Goal: Task Accomplishment & Management: Use online tool/utility

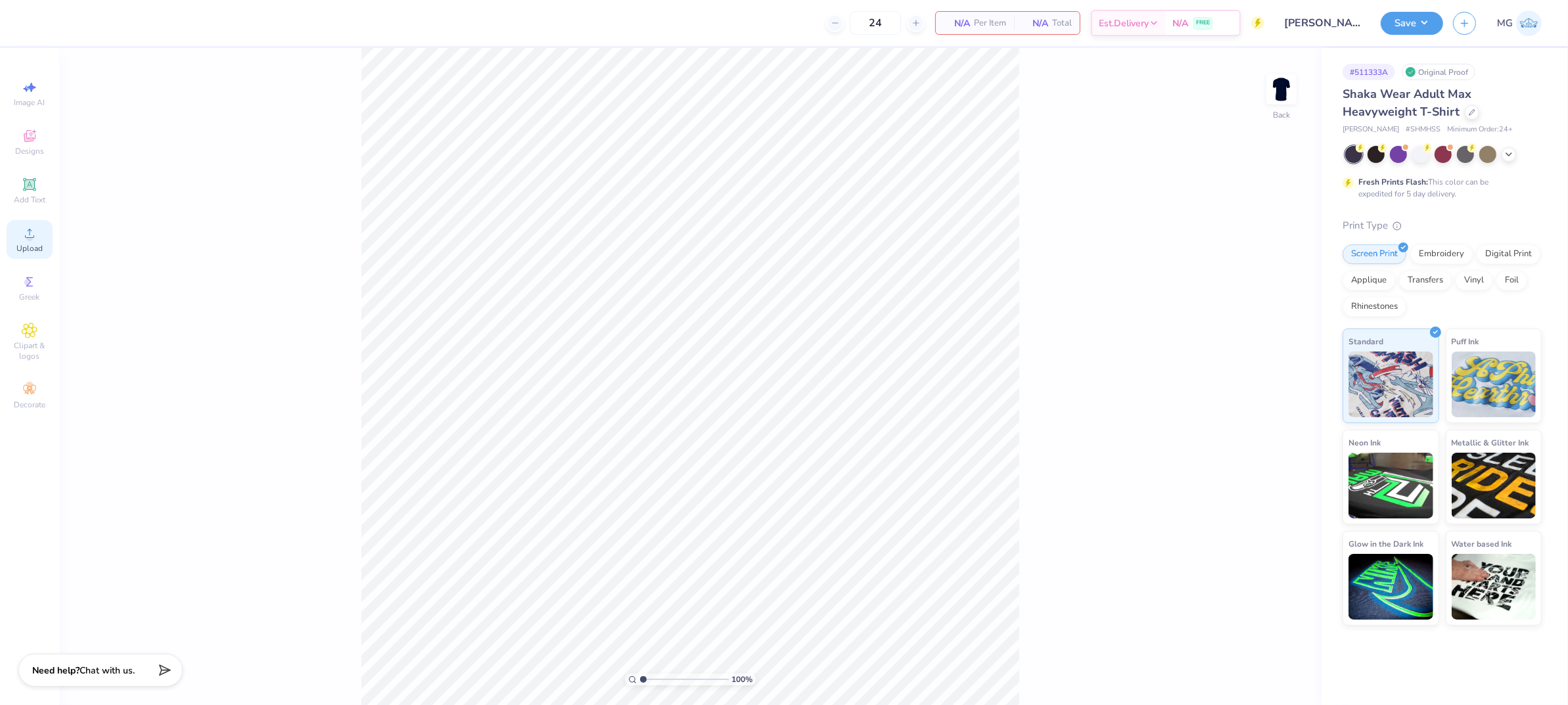
click at [41, 242] on div "Upload" at bounding box center [29, 239] width 46 height 38
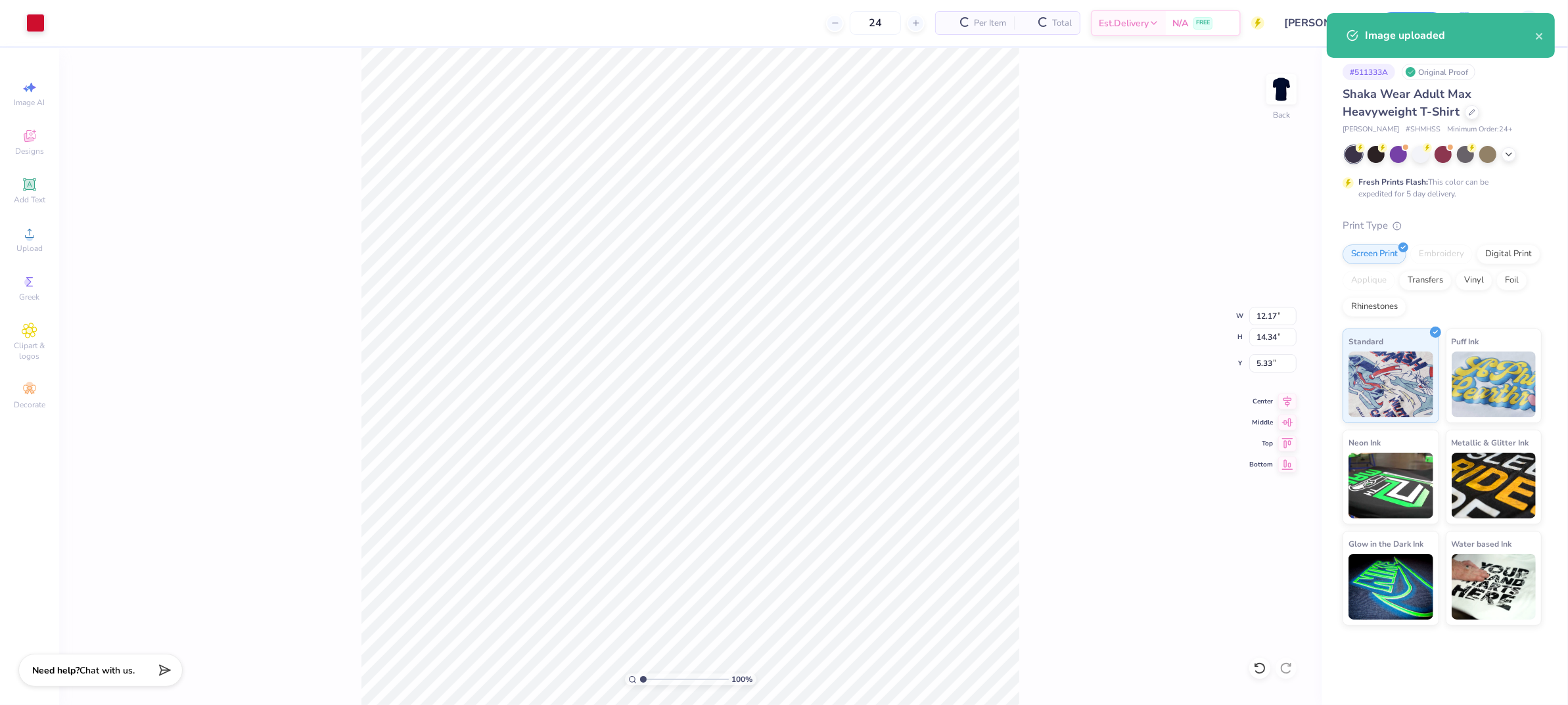
type input "2.31"
type input "10.30"
type input "12.14"
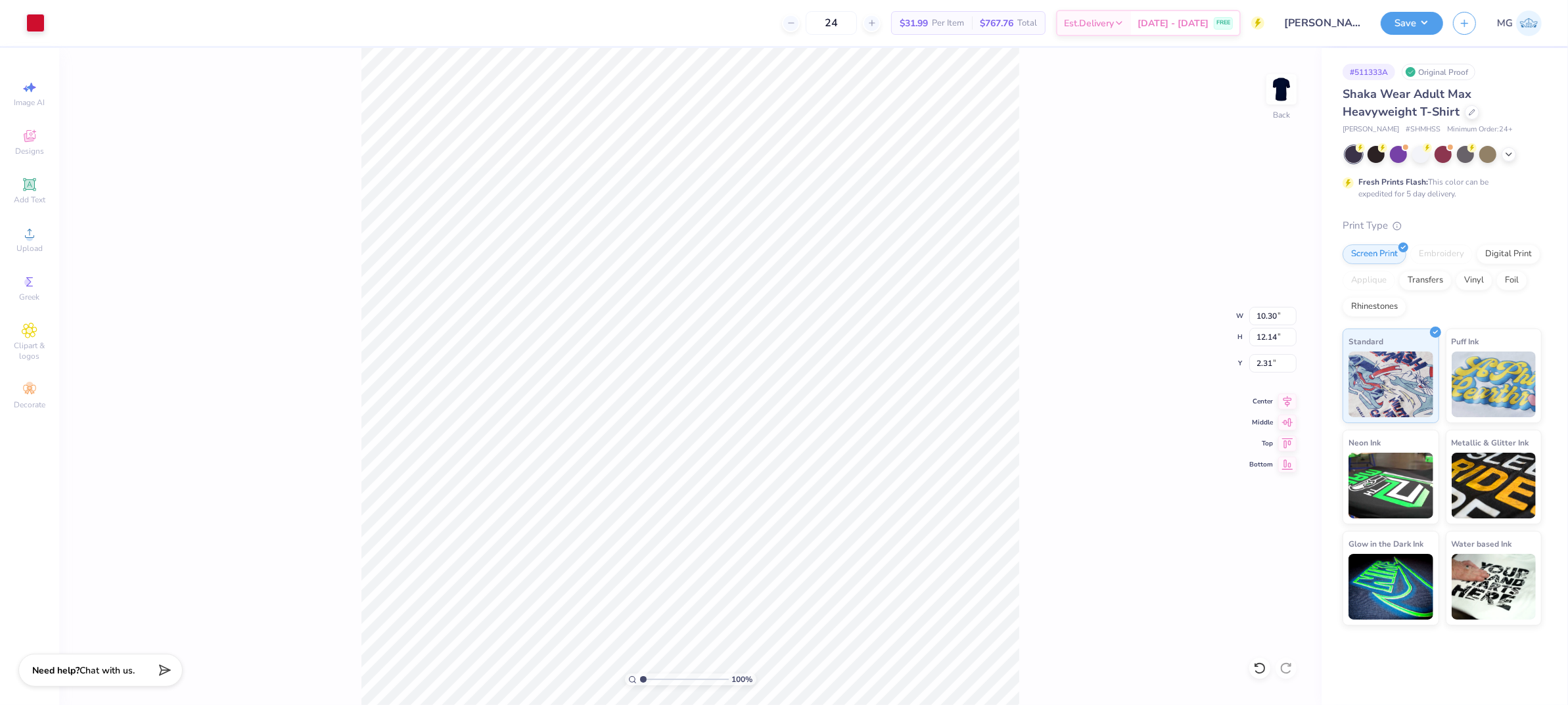
type input "2.06"
click at [1277, 318] on input "10.30" at bounding box center [1273, 316] width 48 height 18
type input "10.00"
type input "11.78"
click at [1286, 399] on icon at bounding box center [1288, 399] width 8 height 11
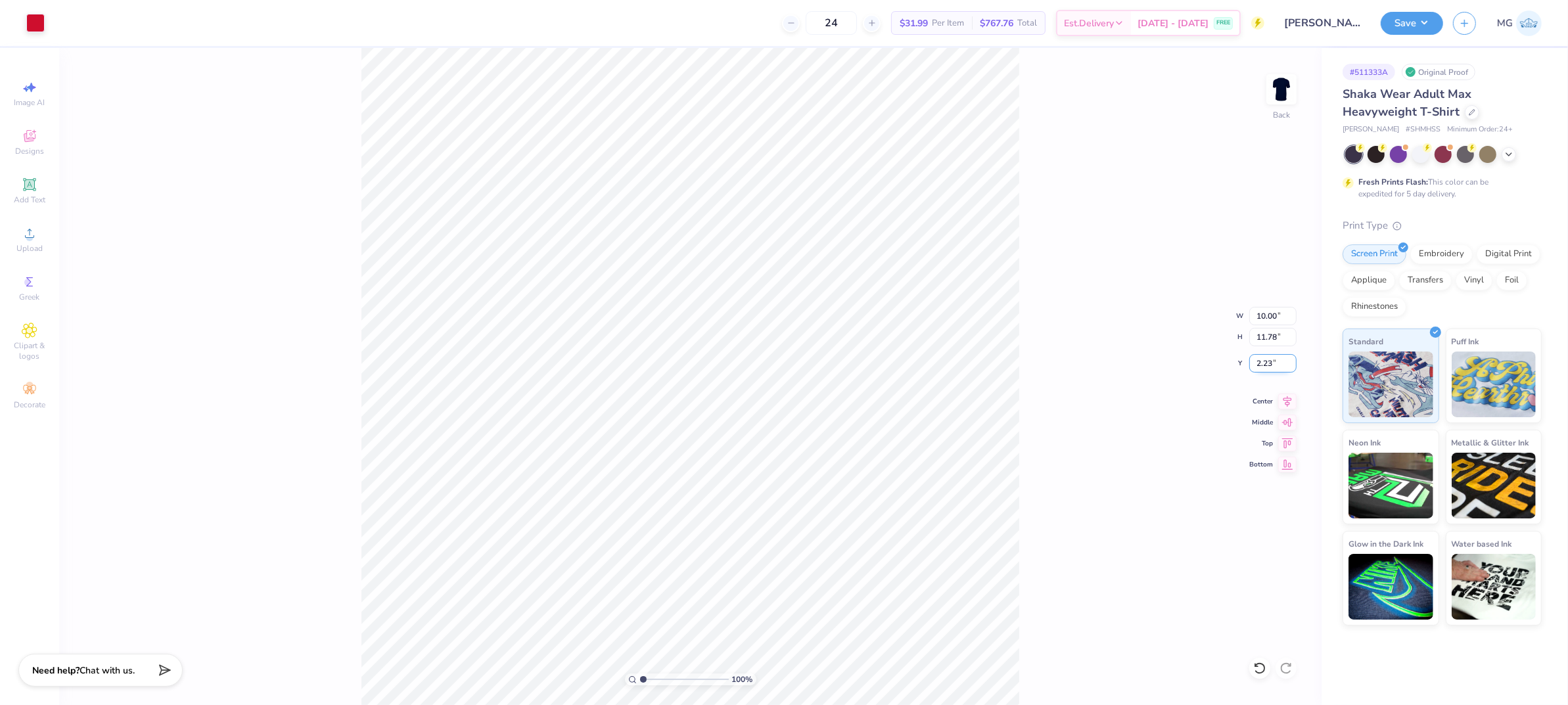
click at [1272, 364] on input "2.23" at bounding box center [1273, 364] width 48 height 18
type input "2"
type input "3.00"
click at [1085, 233] on div "100 % Back" at bounding box center [691, 377] width 1263 height 657
click at [1411, 18] on button "Save" at bounding box center [1412, 22] width 63 height 23
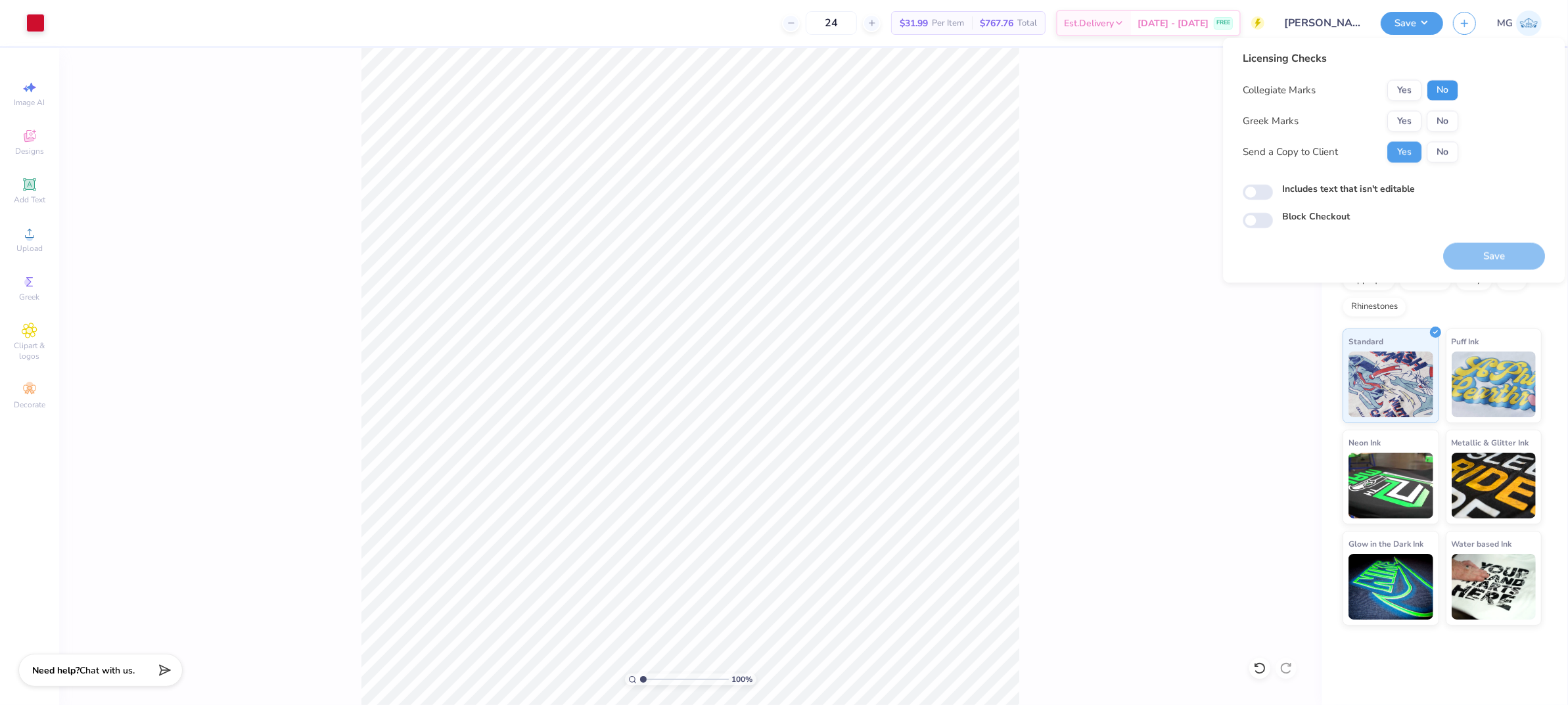
click at [1440, 83] on button "No" at bounding box center [1443, 90] width 32 height 21
click at [1405, 122] on button "Yes" at bounding box center [1404, 121] width 34 height 21
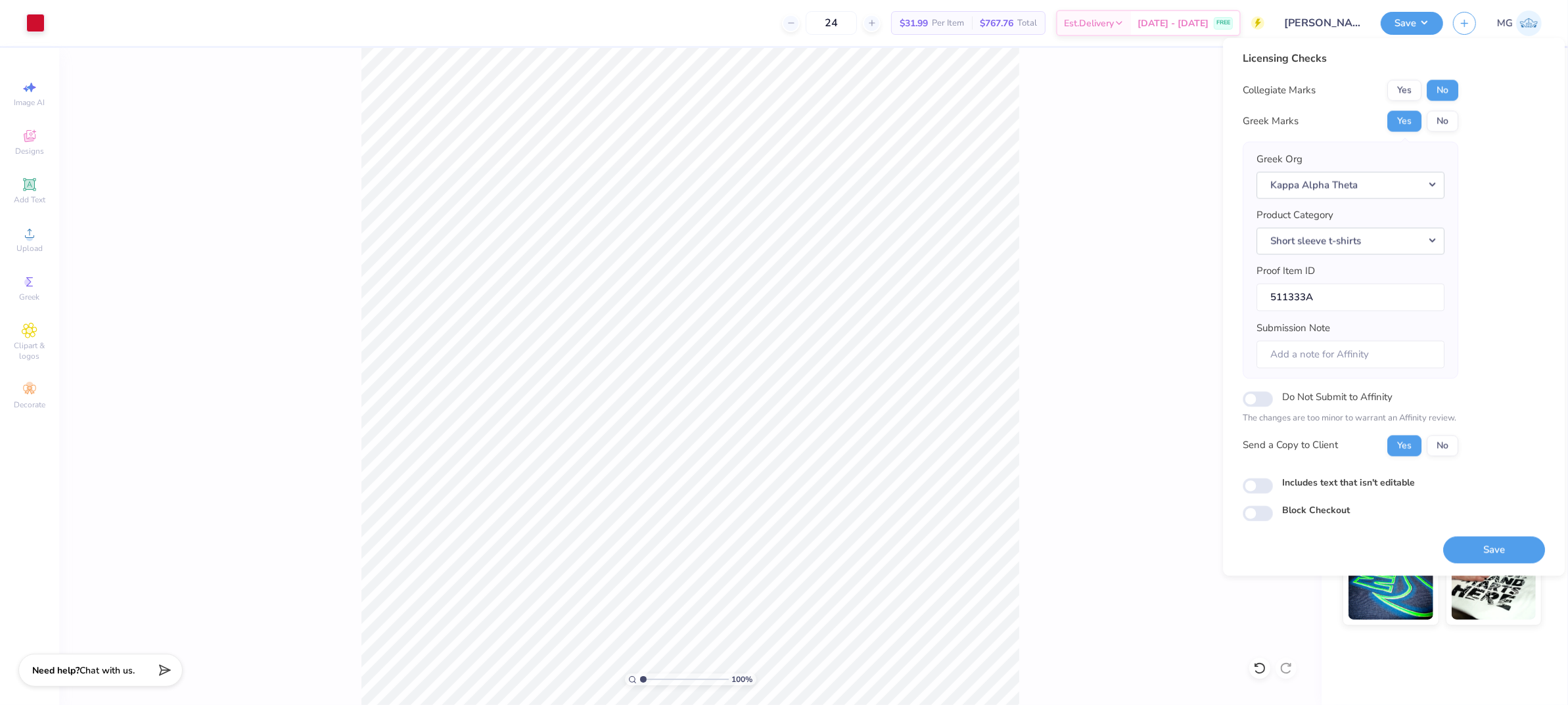
click at [1295, 480] on label "Includes text that isn't editable" at bounding box center [1348, 482] width 133 height 14
click at [1273, 480] on input "Includes text that isn't editable" at bounding box center [1258, 486] width 30 height 16
checkbox input "true"
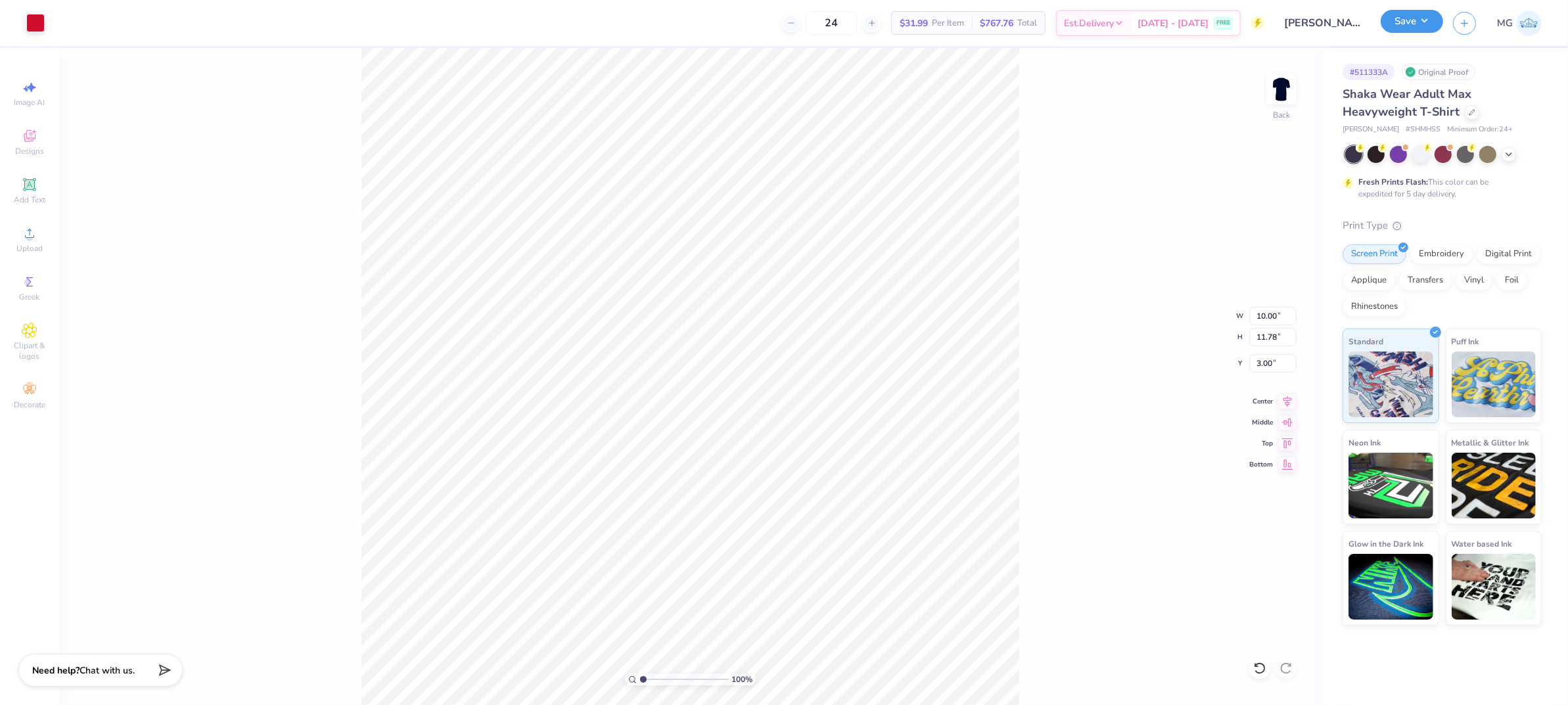
click at [1400, 14] on button "Save" at bounding box center [1412, 22] width 63 height 23
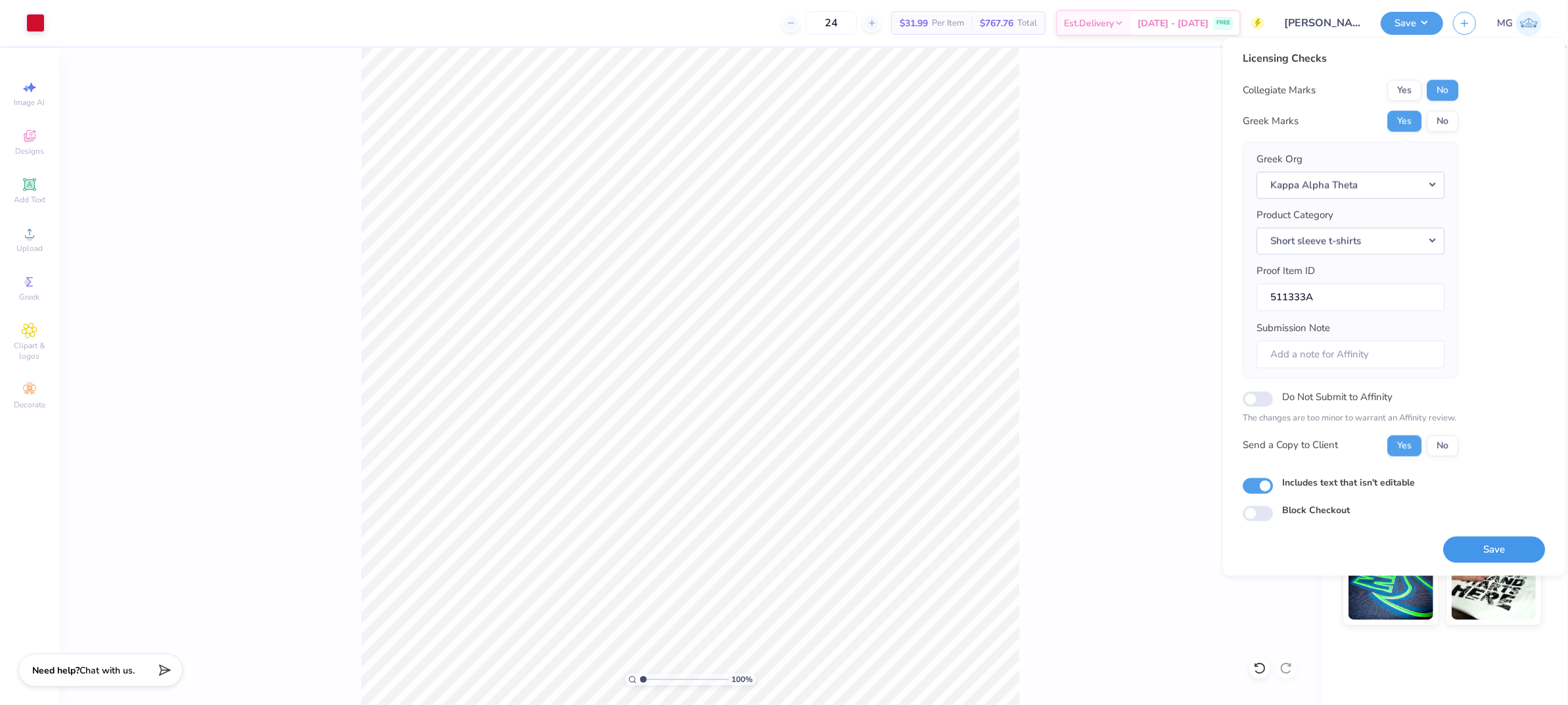
click at [1465, 550] on button "Save" at bounding box center [1494, 550] width 102 height 27
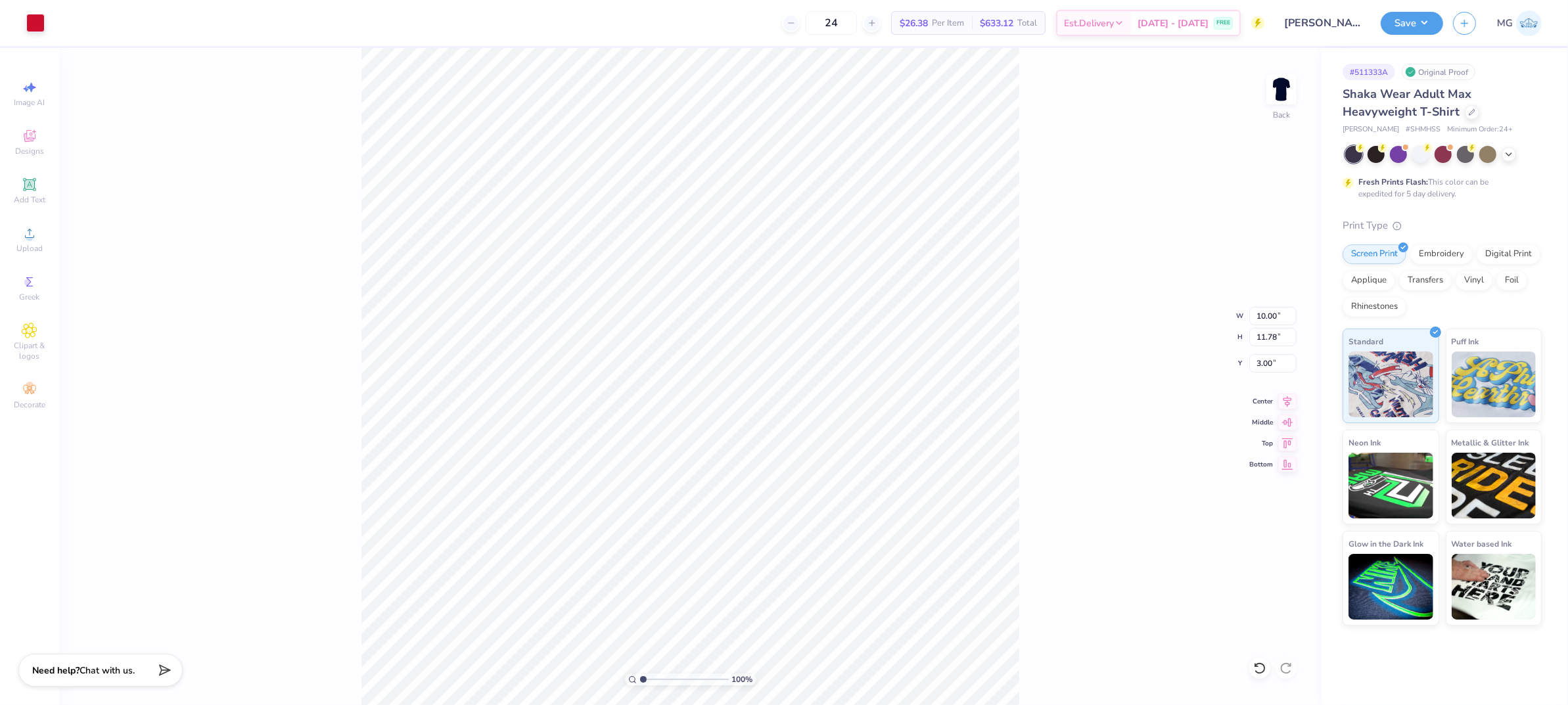
drag, startPoint x: 1027, startPoint y: 266, endPoint x: 1209, endPoint y: 42, distance: 288.6
click at [1027, 266] on div "100 % Back W 10.00 10.00 " H 11.78 11.78 " Y 3.00 3.00 " Center Middle Top Bott…" at bounding box center [691, 377] width 1263 height 657
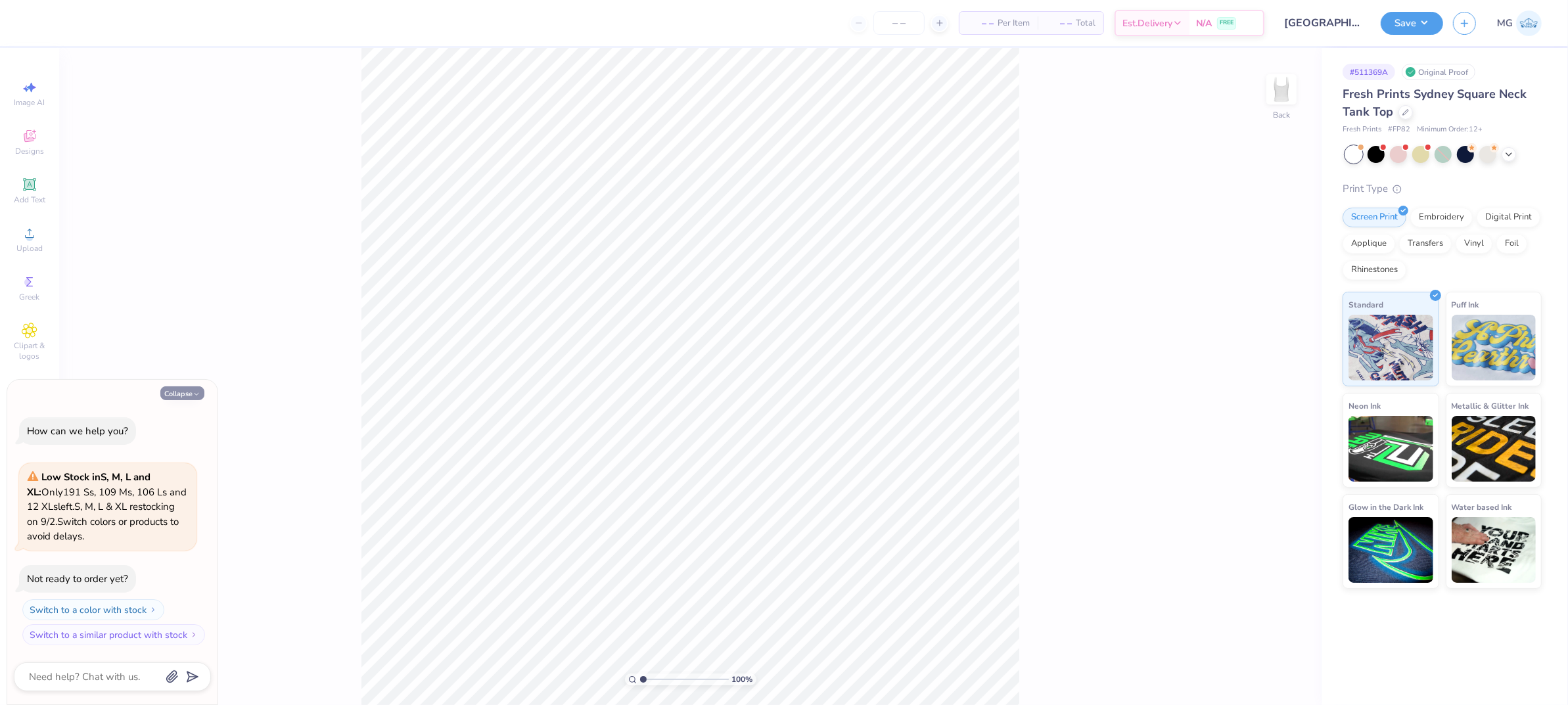
click at [198, 395] on icon "button" at bounding box center [196, 394] width 8 height 8
type textarea "x"
